Goal: Check status: Check status

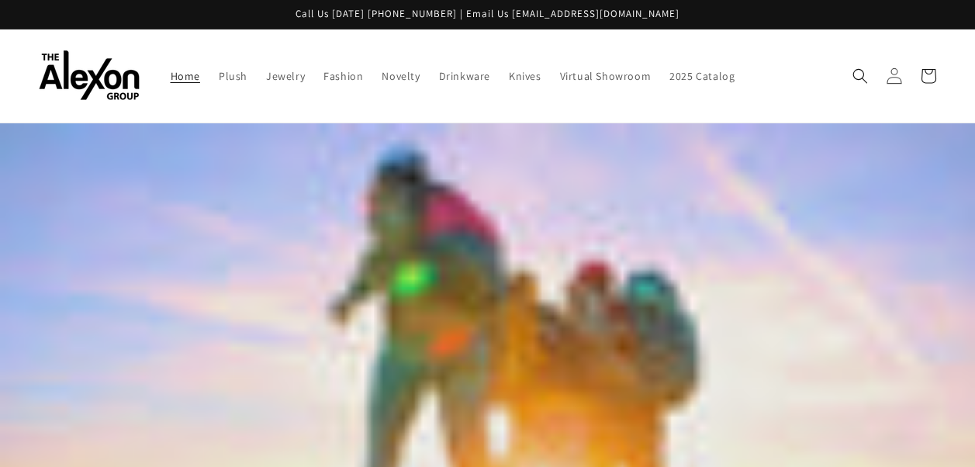
click at [893, 74] on icon at bounding box center [894, 75] width 16 height 16
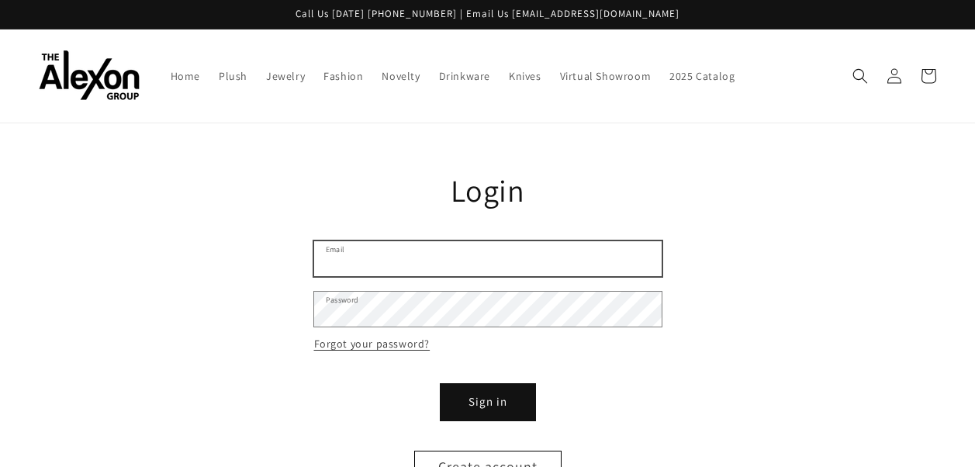
type input "**********"
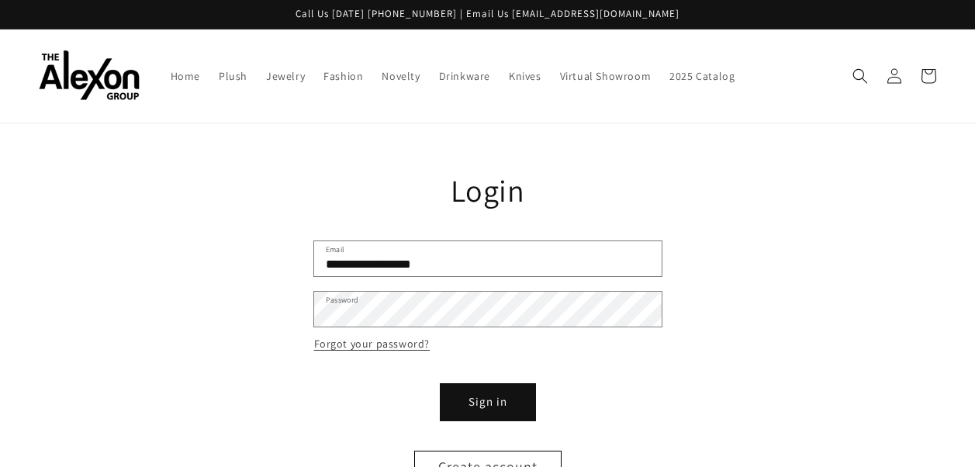
click at [487, 385] on button "Sign in" at bounding box center [487, 402] width 93 height 35
click at [500, 399] on button "Sign in" at bounding box center [487, 402] width 93 height 35
click at [494, 389] on button "Sign in" at bounding box center [487, 402] width 93 height 35
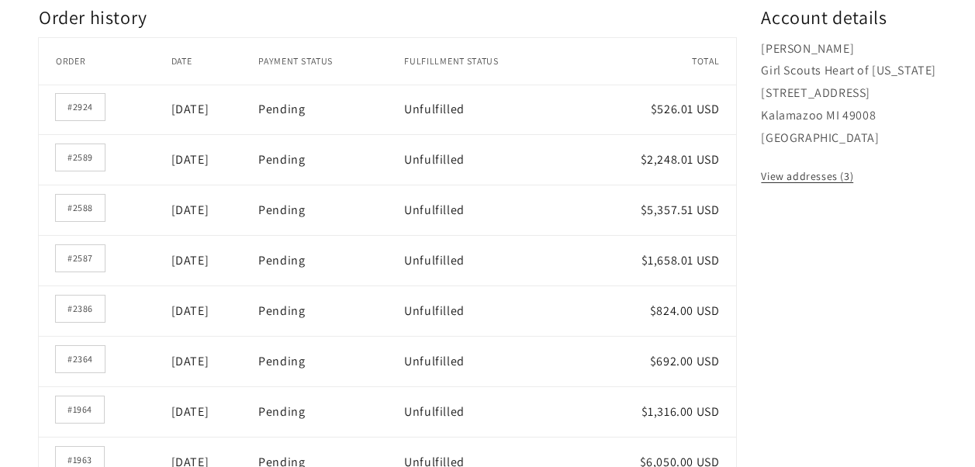
scroll to position [276, 0]
click at [100, 66] on thead "Order Date Payment status Fulfillment status Total" at bounding box center [387, 59] width 697 height 47
click at [81, 92] on link "#2924" at bounding box center [80, 105] width 49 height 26
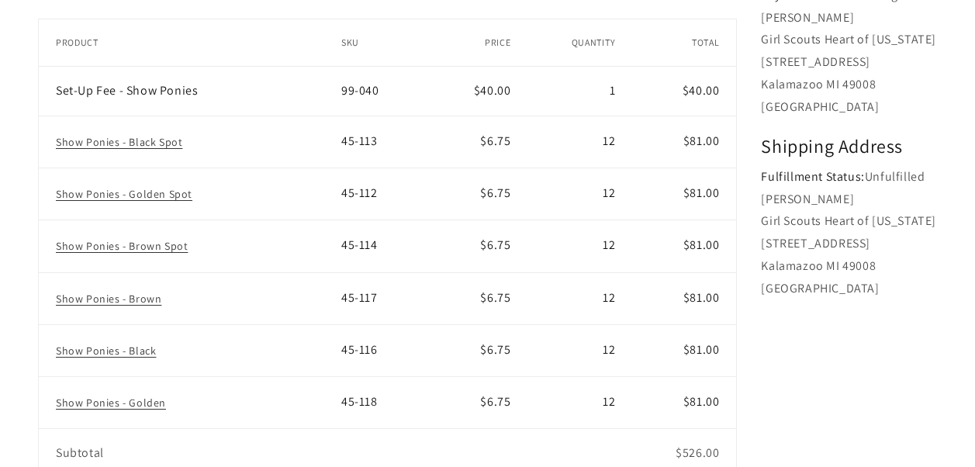
scroll to position [440, 0]
